Goal: Task Accomplishment & Management: Manage account settings

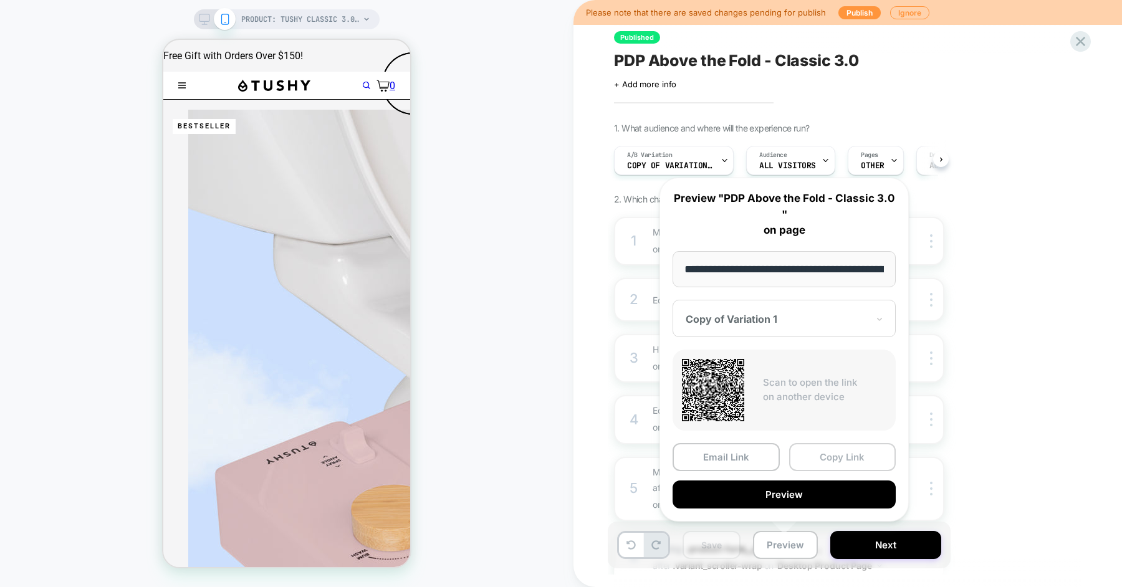
click at [837, 454] on button "Copy Link" at bounding box center [842, 457] width 107 height 28
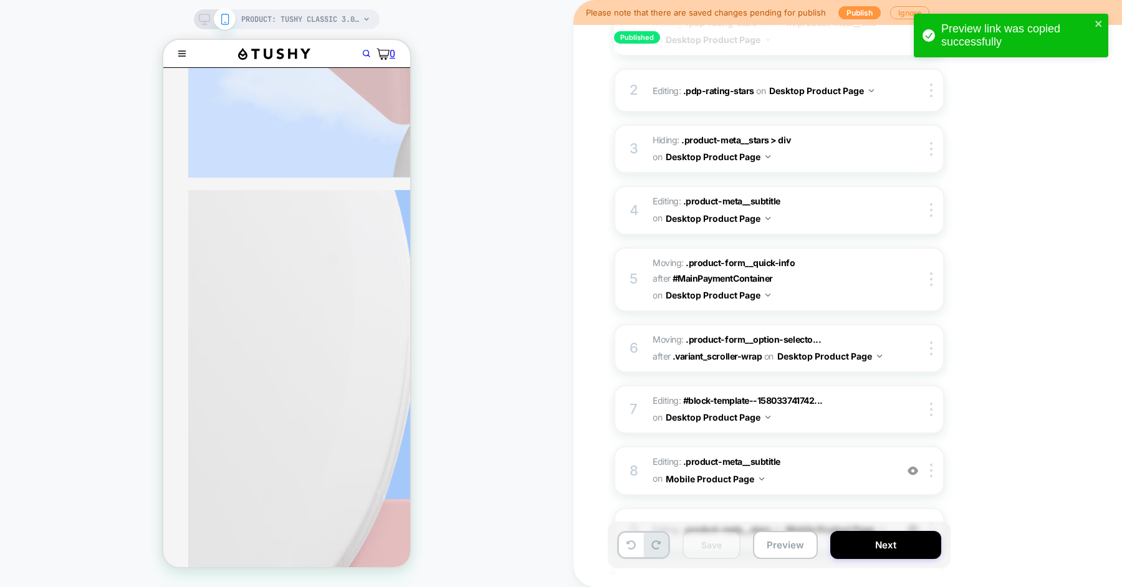
scroll to position [747, 0]
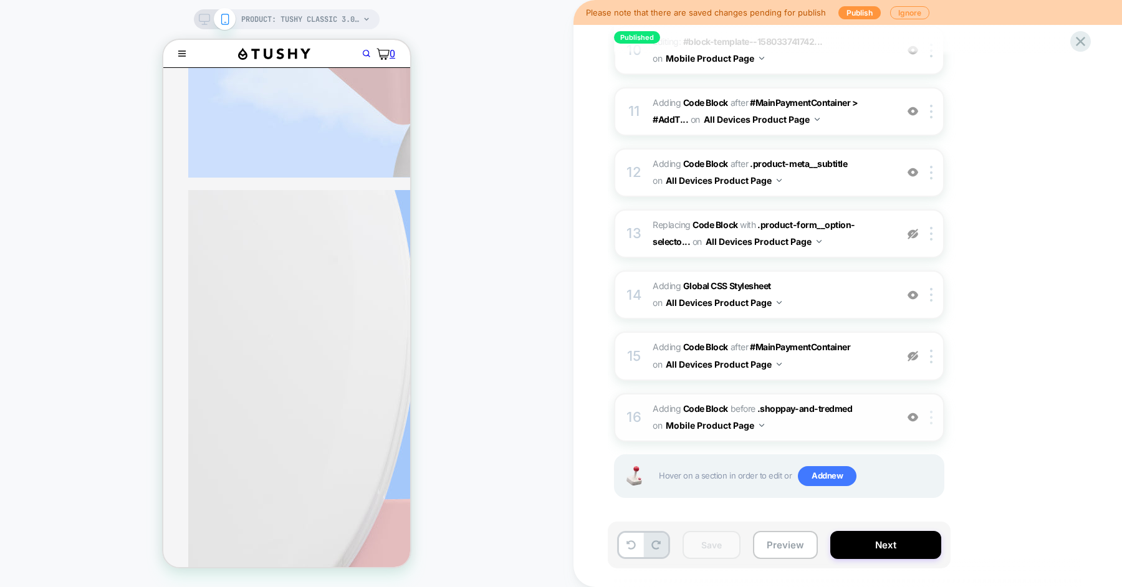
click at [930, 413] on img at bounding box center [931, 418] width 2 height 14
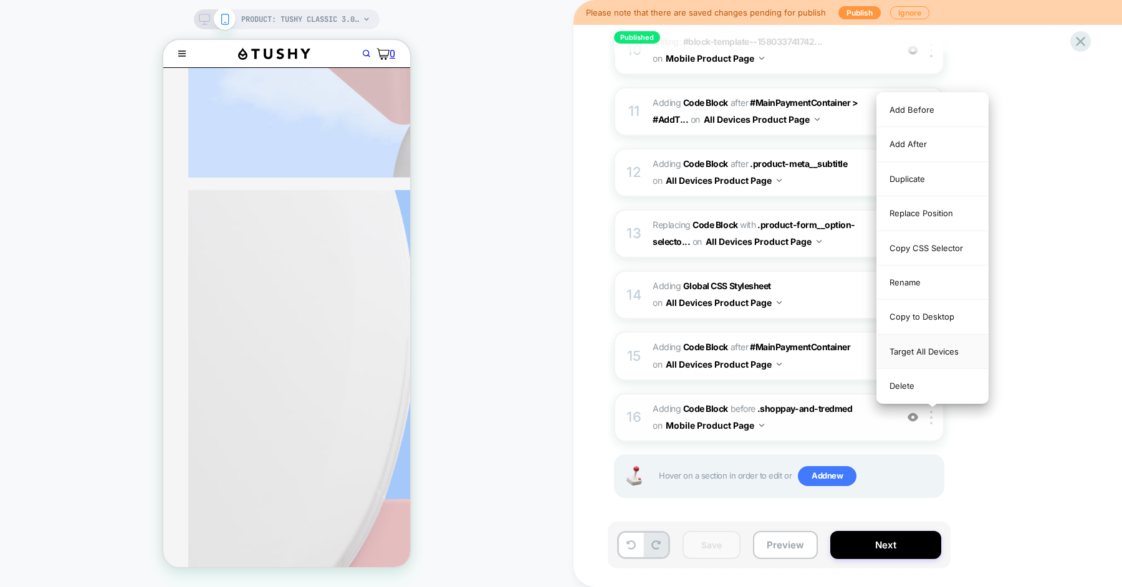
click at [948, 349] on div "Target All Devices" at bounding box center [932, 352] width 111 height 34
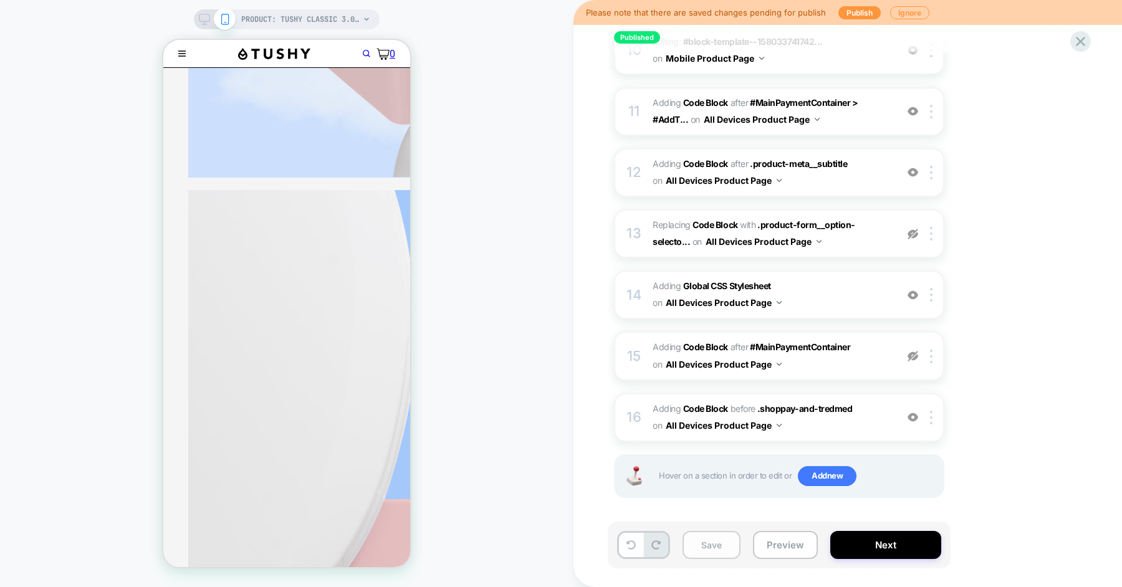
click at [698, 555] on button "Save" at bounding box center [712, 545] width 58 height 28
click at [765, 552] on button "Preview" at bounding box center [785, 545] width 65 height 28
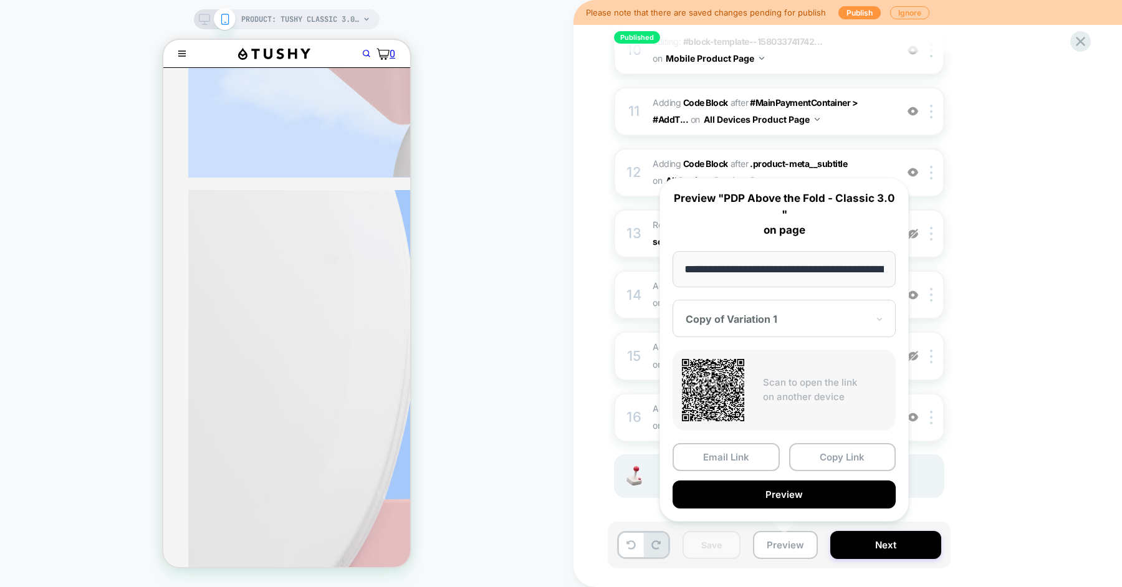
scroll to position [0, 175]
click at [823, 451] on button "Copy Link" at bounding box center [842, 457] width 107 height 28
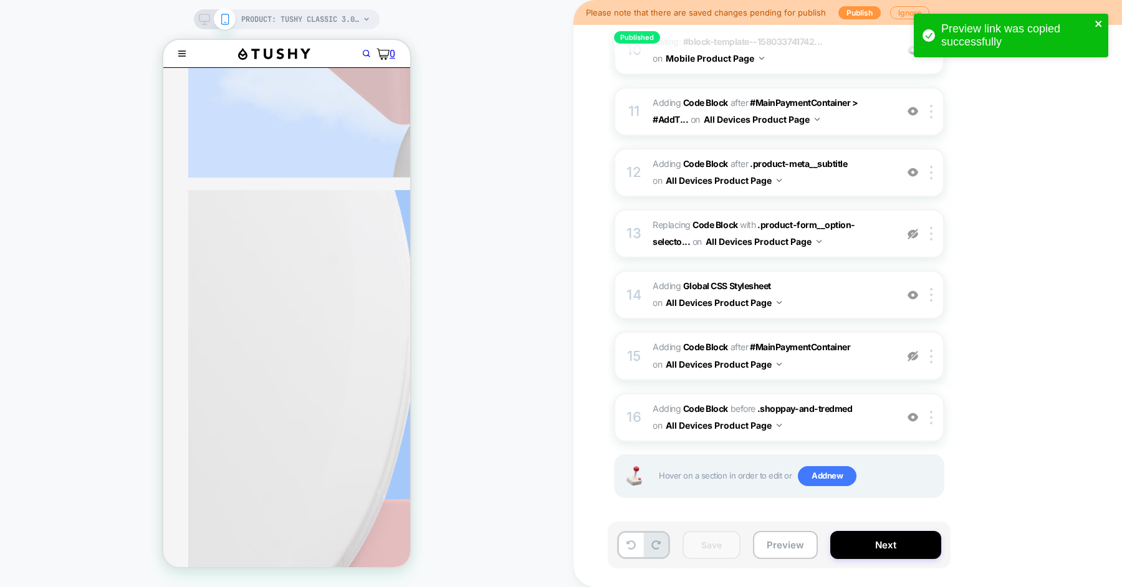
click at [1103, 26] on icon "close" at bounding box center [1099, 24] width 9 height 10
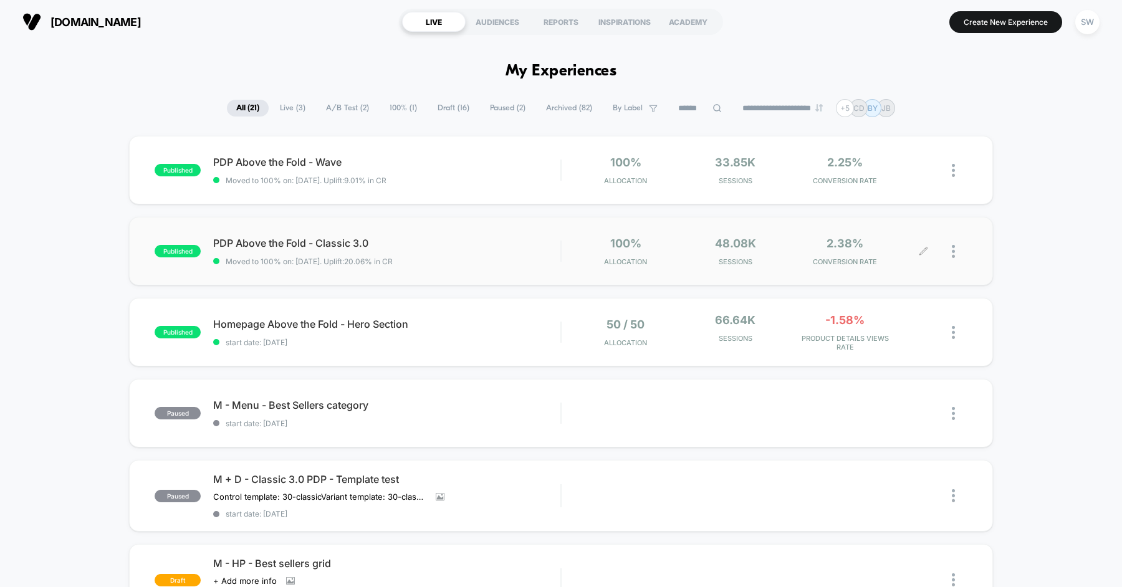
click at [956, 252] on div at bounding box center [960, 251] width 16 height 29
click at [853, 231] on div "Pause" at bounding box center [889, 237] width 112 height 28
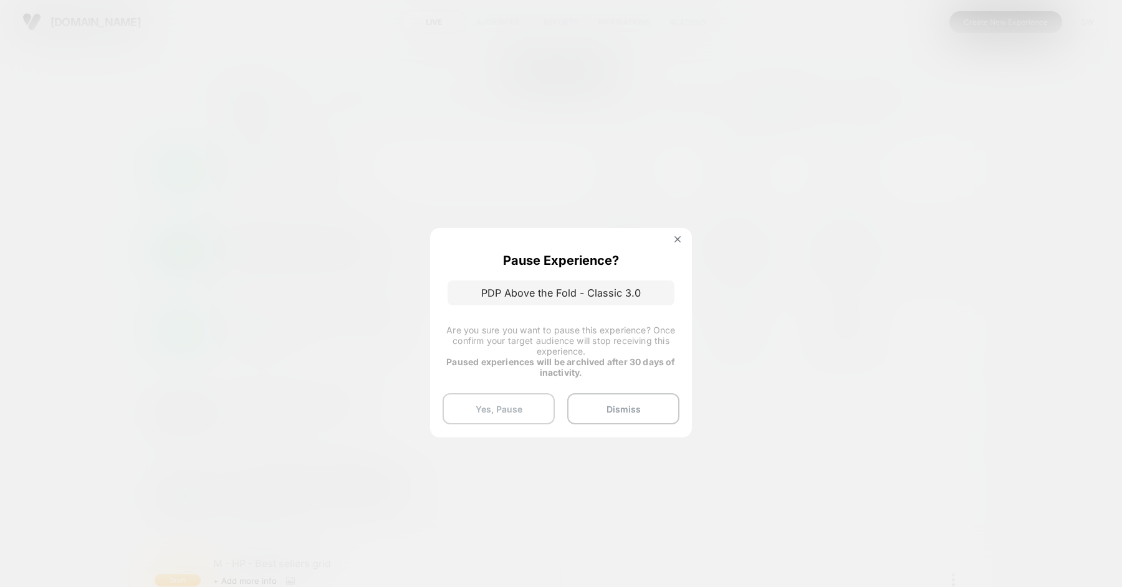
click at [516, 409] on button "Yes, Pause" at bounding box center [499, 408] width 112 height 31
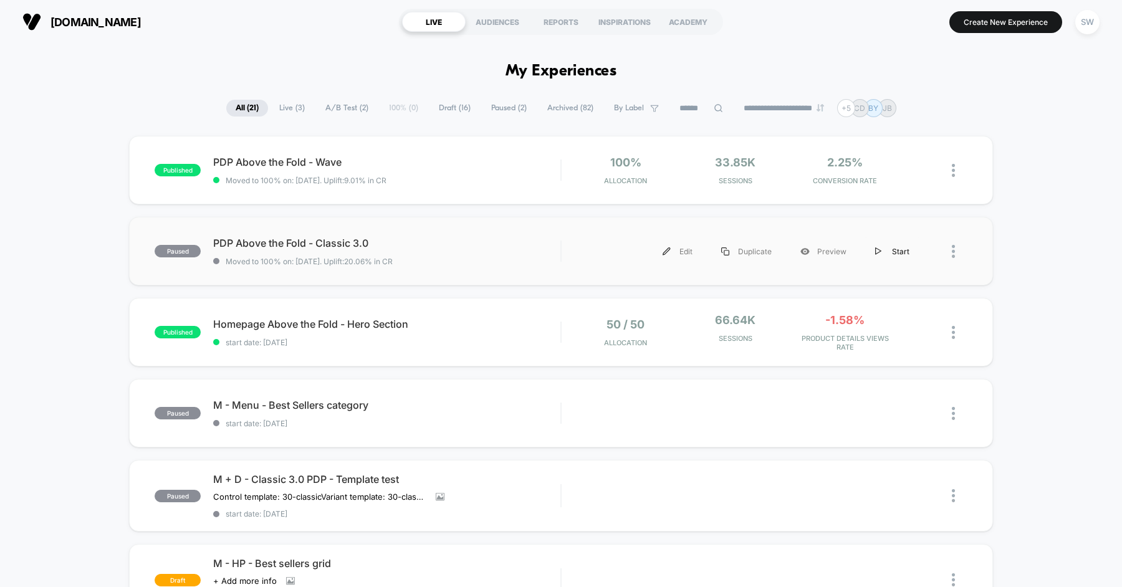
click at [901, 251] on div "Start" at bounding box center [892, 252] width 63 height 28
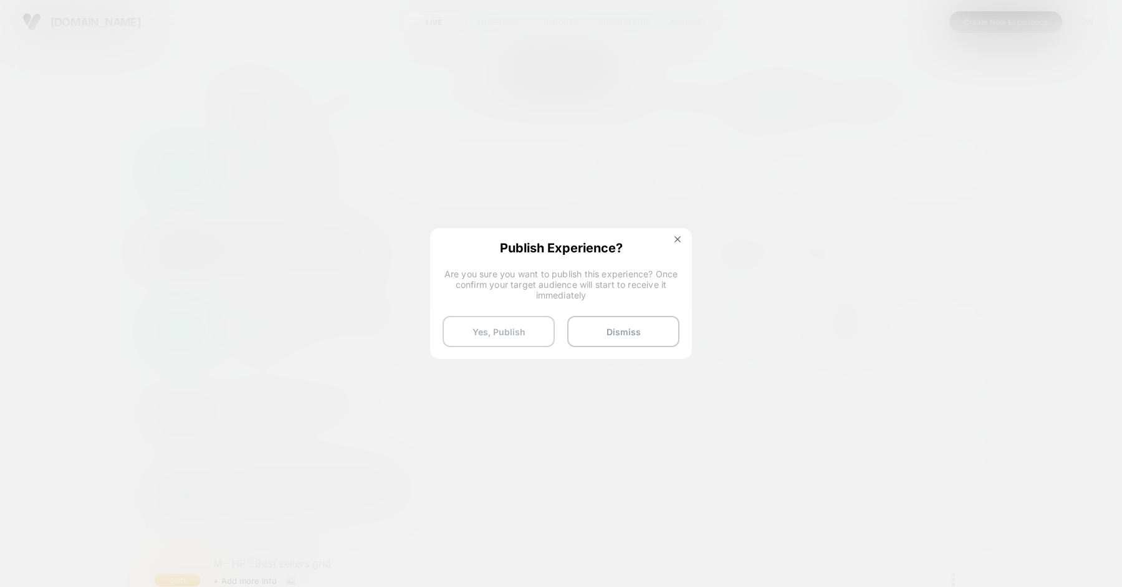
click at [529, 327] on button "Yes, Publish" at bounding box center [499, 331] width 112 height 31
